Goal: Task Accomplishment & Management: Use online tool/utility

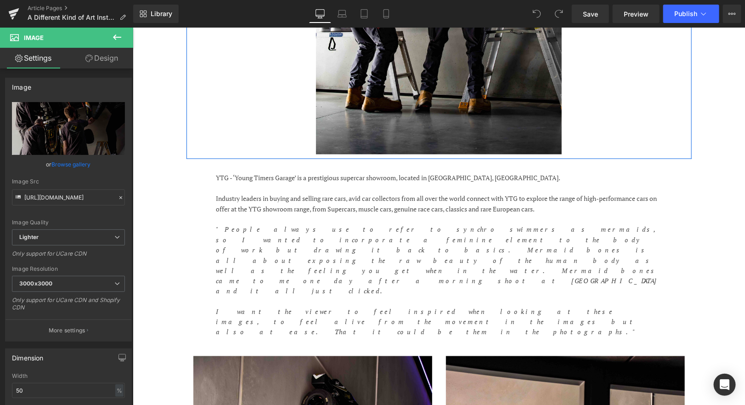
scroll to position [482, 0]
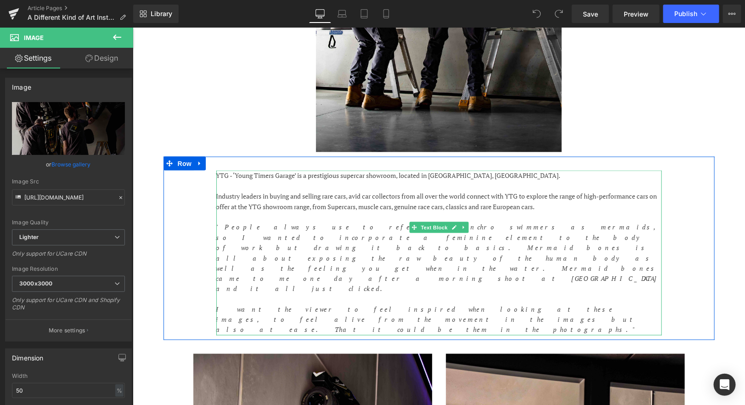
click at [481, 246] on p ""People always use to refer to synchro swimmers as mermaids, so I wanted to inc…" at bounding box center [439, 257] width 446 height 72
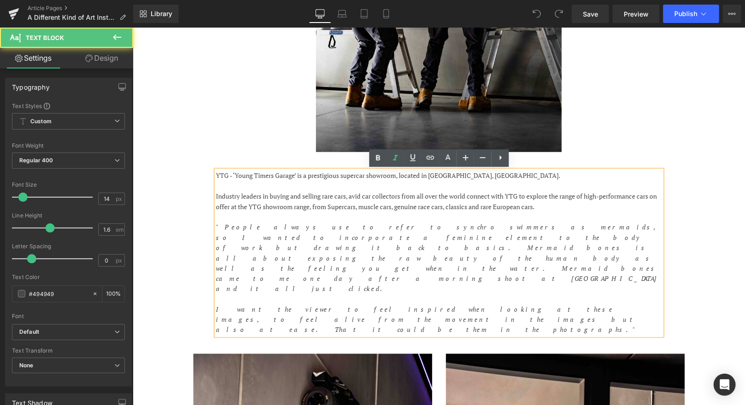
click at [481, 246] on p ""People always use to refer to synchro swimmers as mermaids, so I wanted to inc…" at bounding box center [439, 257] width 446 height 72
click at [587, 209] on p "Industry leaders in buying and selling rare cars, avid car collectors from all …" at bounding box center [439, 201] width 446 height 21
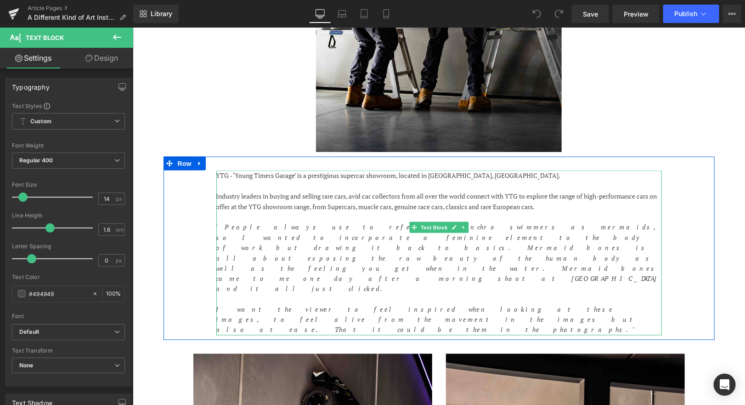
click at [583, 205] on p "Industry leaders in buying and selling rare cars, avid car collectors from all …" at bounding box center [439, 201] width 446 height 21
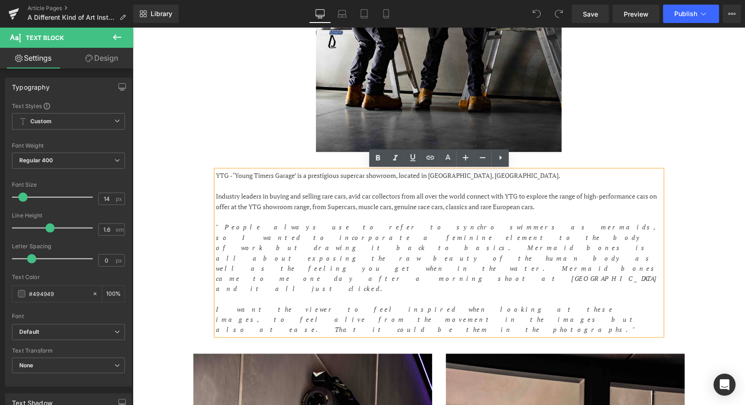
click at [321, 207] on p "Industry leaders in buying and selling rare cars, avid car collectors from all …" at bounding box center [439, 201] width 446 height 21
click at [554, 208] on p "Industry leaders in buying and selling rare cars, avid car collectors from all …" at bounding box center [439, 201] width 446 height 21
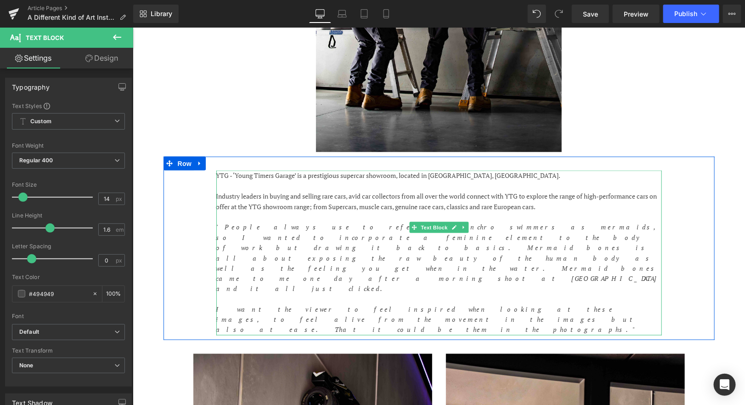
click at [567, 205] on p "Industry leaders in buying and selling rare cars, avid car collectors from all …" at bounding box center [439, 201] width 446 height 21
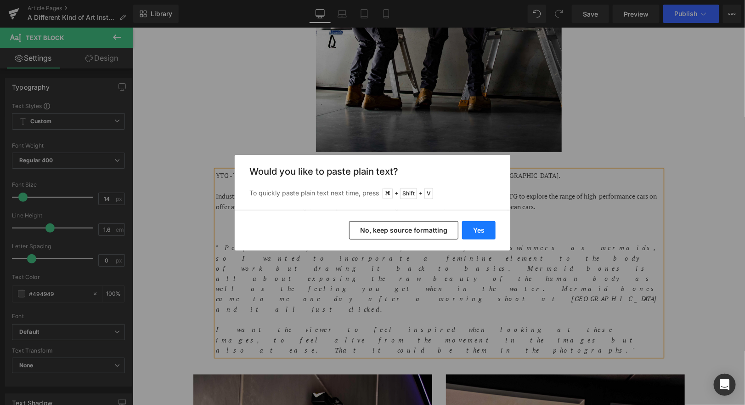
click at [479, 231] on button "Yes" at bounding box center [479, 230] width 34 height 18
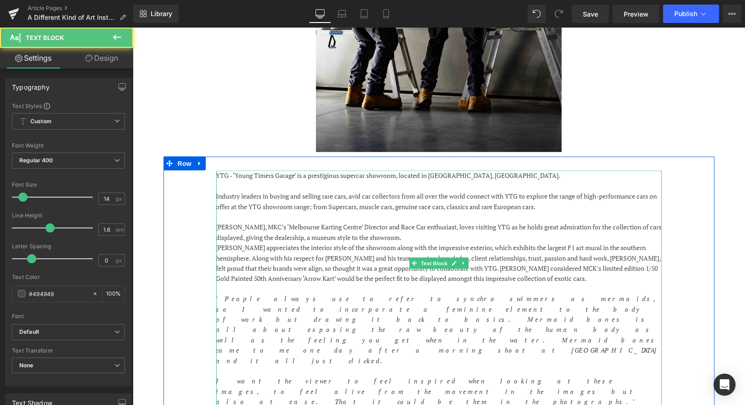
click at [330, 227] on p "[PERSON_NAME], MKC’s ‘Melbourne Karting Centre’ Director and Race Car enthusias…" at bounding box center [439, 231] width 446 height 21
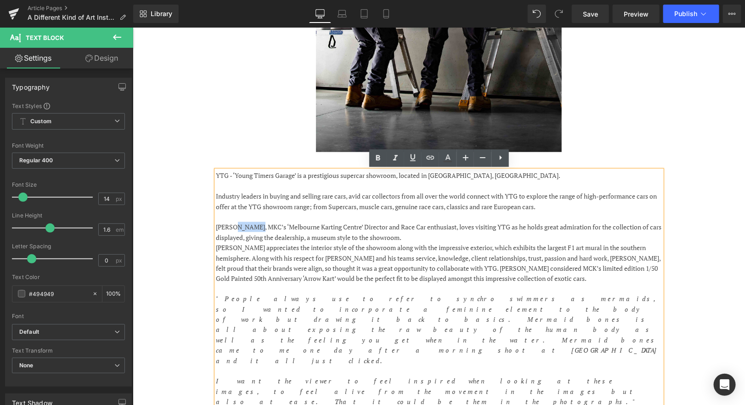
drag, startPoint x: 254, startPoint y: 227, endPoint x: 233, endPoint y: 227, distance: 20.2
click at [233, 227] on p "[PERSON_NAME], MKC’s ‘Melbourne Karting Centre’ Director and Race Car enthusias…" at bounding box center [439, 231] width 446 height 21
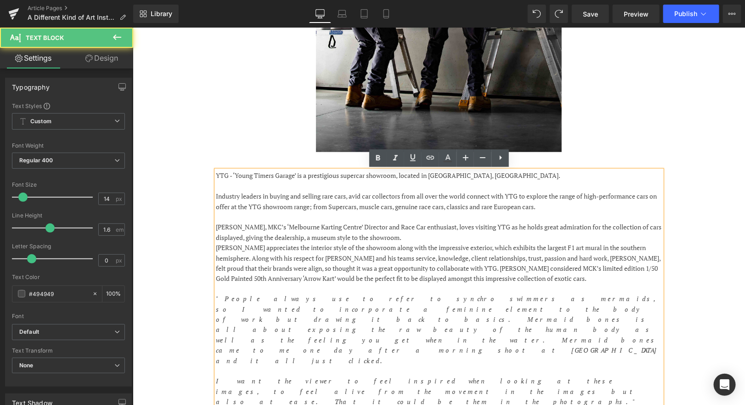
click at [233, 227] on p "[PERSON_NAME], MKC’s ‘Melbourne Karting Centre’ Director and Race Car enthusias…" at bounding box center [439, 231] width 446 height 21
click at [372, 227] on p "[PERSON_NAME], MKC’s ‘Melbourne Karting Centre’ Director and Race Car enthusias…" at bounding box center [439, 231] width 446 height 21
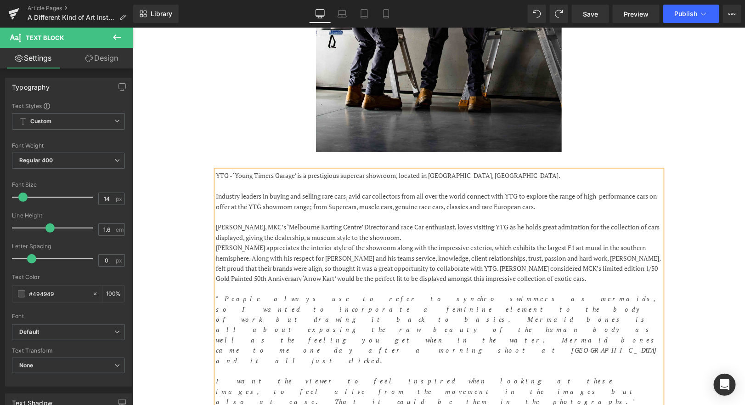
click at [385, 228] on p "[PERSON_NAME], MKC’s ‘Melbourne Karting Centre’ Director and race Car enthusias…" at bounding box center [439, 231] width 446 height 21
click at [424, 229] on p "[PERSON_NAME], MKC’s ‘Melbourne Karting Centre’ Director and race car enthusias…" at bounding box center [439, 231] width 446 height 21
click at [419, 238] on p "[PERSON_NAME], MKC’s ‘Melbourne Karting Centre’ Director and race car enthusias…" at bounding box center [439, 231] width 446 height 21
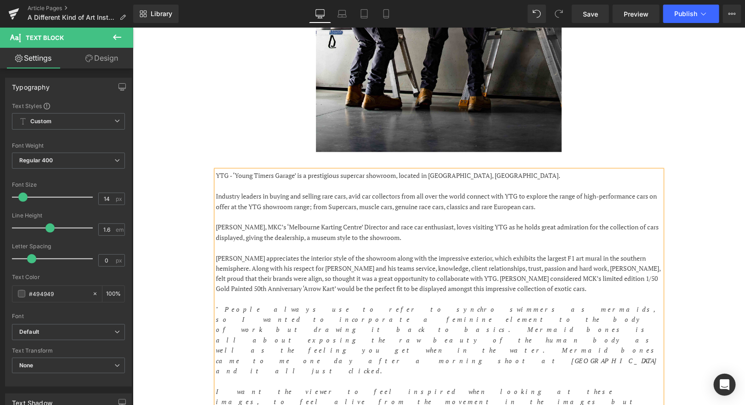
click at [479, 226] on p "[PERSON_NAME], MKC’s ‘Melbourne Karting Centre’ Director and race car enthusias…" at bounding box center [439, 231] width 446 height 21
click at [465, 227] on p "[PERSON_NAME], MKC’s ‘Melbourne Karting Centre’ Director and race car enthusias…" at bounding box center [439, 231] width 446 height 21
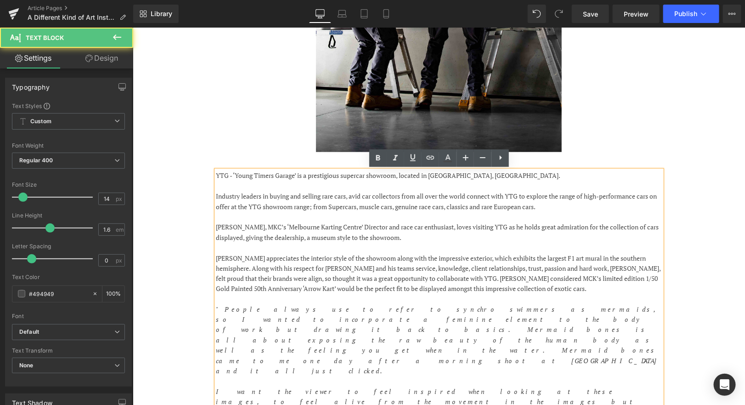
click at [659, 227] on p "[PERSON_NAME], MKC’s ‘Melbourne Karting Centre’ Director and race car enthusias…" at bounding box center [439, 231] width 446 height 21
click at [236, 237] on p "[PERSON_NAME], MKC’s ‘Melbourne Karting Centre’ Director and race car enthusias…" at bounding box center [439, 231] width 446 height 21
click at [410, 237] on p "[PERSON_NAME], MKC’s ‘Melbourne Karting Centre’ Director and race car enthusias…" at bounding box center [439, 231] width 446 height 21
drag, startPoint x: 282, startPoint y: 239, endPoint x: 224, endPoint y: 239, distance: 57.9
click at [224, 239] on p "[PERSON_NAME], MKC’s ‘Melbourne Karting Centre’ Director and race car enthusias…" at bounding box center [439, 231] width 446 height 21
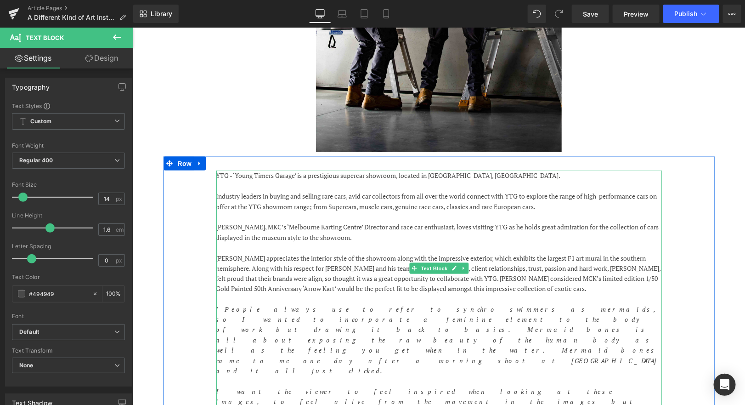
click at [261, 239] on p "[PERSON_NAME], MKC’s ‘Melbourne Karting Centre’ Director and race car enthusias…" at bounding box center [439, 231] width 446 height 21
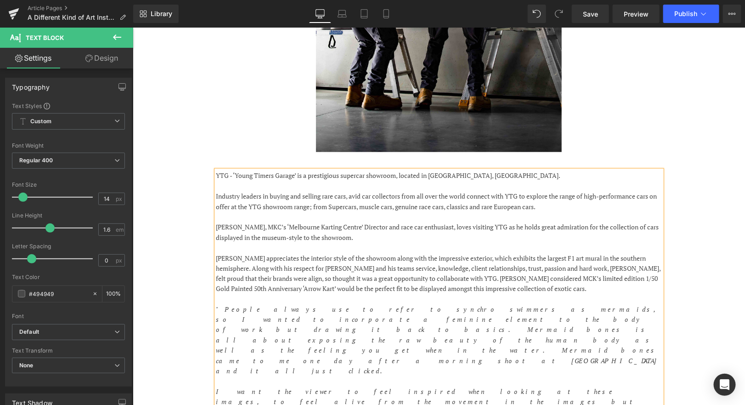
click at [295, 237] on p "[PERSON_NAME], MKC’s ‘Melbourne Karting Centre’ Director and race car enthusias…" at bounding box center [439, 231] width 446 height 21
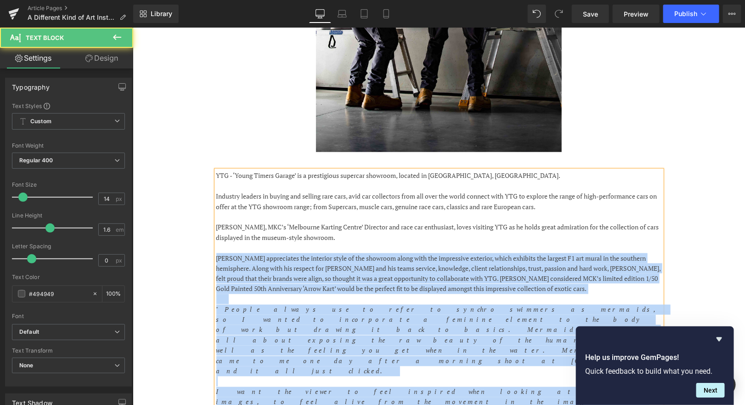
drag, startPoint x: 215, startPoint y: 268, endPoint x: 218, endPoint y: 256, distance: 11.8
click at [218, 256] on div "YTG - ‘Young Timers Garage’ is a prestigious supercar showroom, located in [GEO…" at bounding box center [439, 293] width 446 height 247
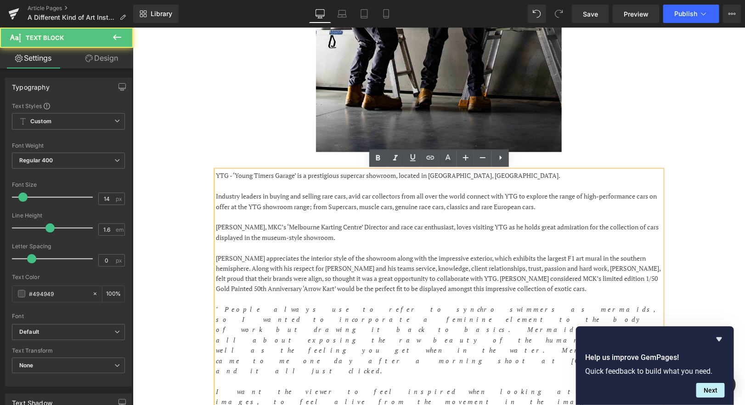
click at [219, 261] on p "[PERSON_NAME] appreciates the interior style of the showroom along with the imp…" at bounding box center [439, 273] width 446 height 41
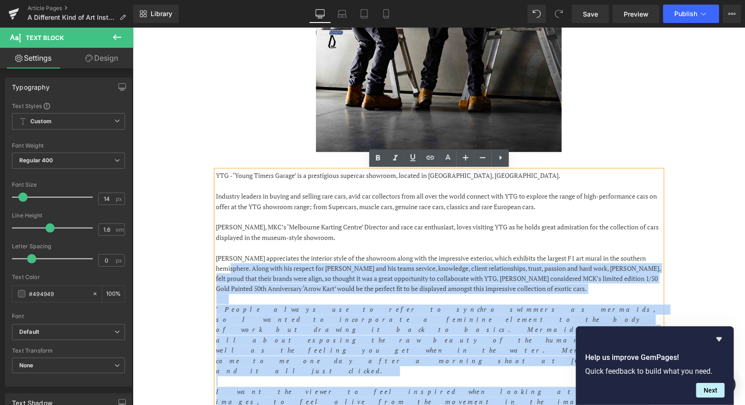
drag, startPoint x: 216, startPoint y: 270, endPoint x: 214, endPoint y: 259, distance: 11.4
click at [216, 259] on div "YTG - ‘Young Timers Garage’ is a prestigious supercar showroom, located in [GEO…" at bounding box center [439, 293] width 446 height 247
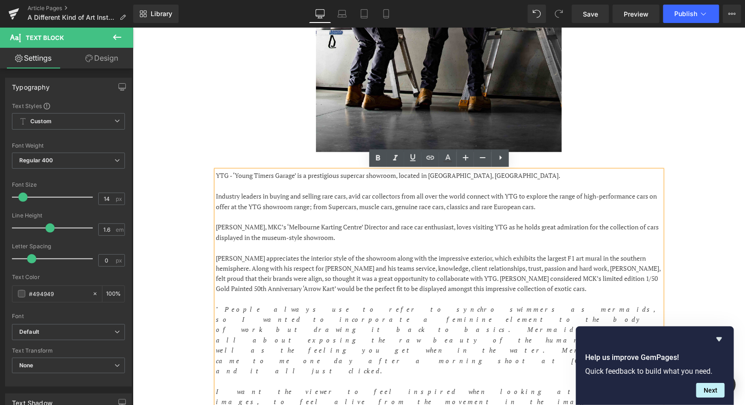
click at [221, 259] on p "[PERSON_NAME] appreciates the interior style of the showroom along with the imp…" at bounding box center [439, 273] width 446 height 41
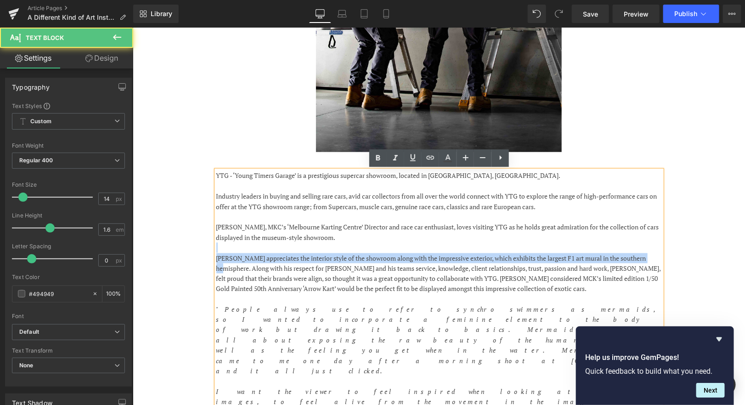
drag, startPoint x: 657, startPoint y: 257, endPoint x: 656, endPoint y: 250, distance: 7.0
click at [656, 250] on div "YTG - ‘Young Timers Garage’ is a prestigious supercar showroom, located in [GEO…" at bounding box center [439, 293] width 446 height 247
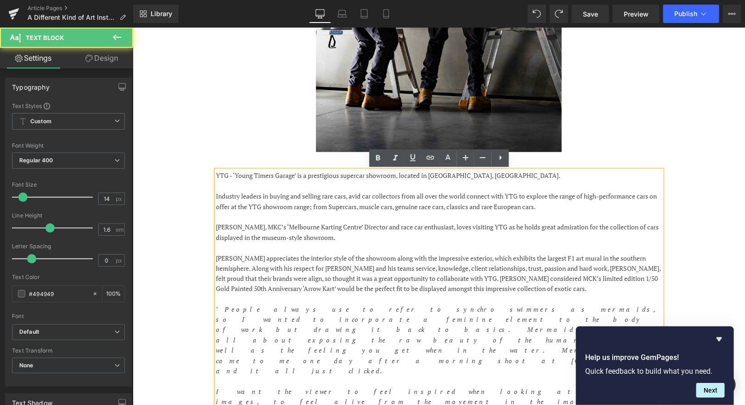
click at [659, 258] on p "[PERSON_NAME] appreciates the interior style of the showroom along with the imp…" at bounding box center [439, 273] width 446 height 41
click at [359, 249] on p at bounding box center [439, 247] width 446 height 10
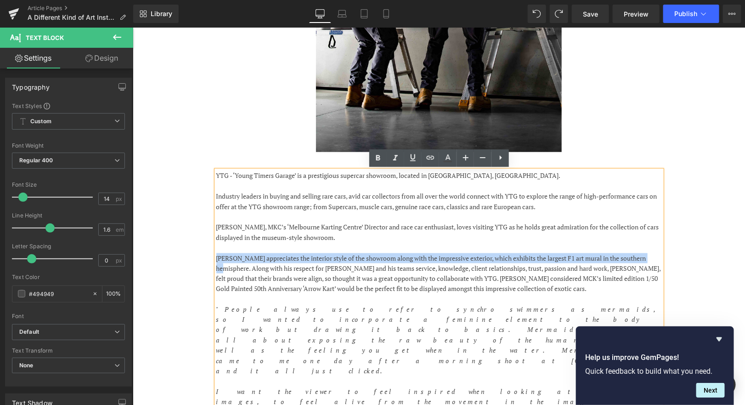
drag, startPoint x: 657, startPoint y: 255, endPoint x: 217, endPoint y: 260, distance: 440.2
click at [217, 260] on p "[PERSON_NAME] appreciates the interior style of the showroom along with the imp…" at bounding box center [439, 273] width 446 height 41
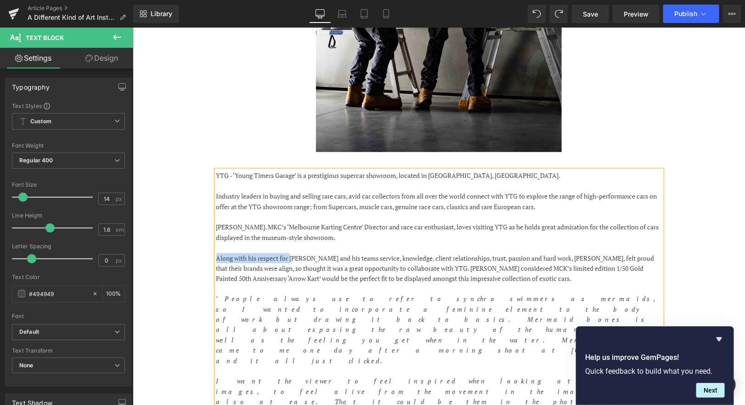
drag, startPoint x: 292, startPoint y: 259, endPoint x: 216, endPoint y: 258, distance: 75.4
click at [216, 259] on p "Along with his respect for [PERSON_NAME] and his teams service, knowledge, clie…" at bounding box center [439, 268] width 446 height 31
click at [600, 19] on link "Save" at bounding box center [590, 14] width 37 height 18
